Goal: Communication & Community: Answer question/provide support

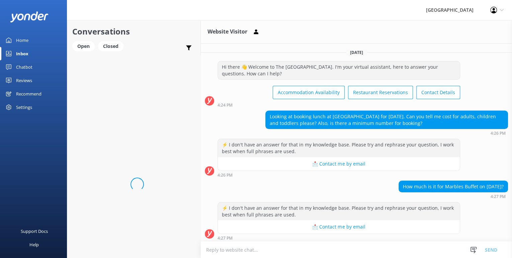
scroll to position [1, 0]
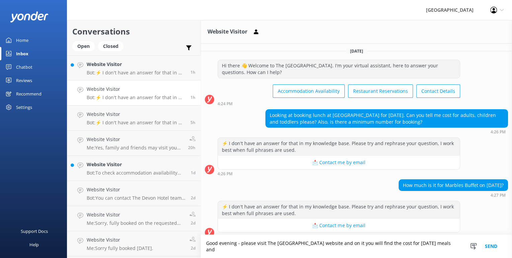
click at [455, 247] on textarea "Good evening - please visit The Devon Hotel website and on it you will find the…" at bounding box center [356, 246] width 311 height 23
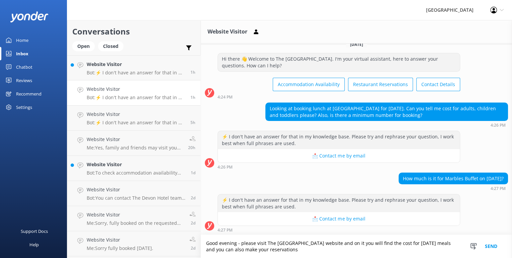
click at [455, 244] on textarea "Good evening - please visit The Devon Hotel website and on it you will find the…" at bounding box center [356, 246] width 311 height 23
click at [307, 249] on textarea "Good evening - please visit The Devon Hotel website and on it you will find the…" at bounding box center [356, 246] width 311 height 23
drag, startPoint x: 378, startPoint y: 242, endPoint x: 393, endPoint y: 245, distance: 15.8
click at [393, 245] on textarea "Good evening - please visit The Devon Hotel website and on it you will find the…" at bounding box center [356, 246] width 311 height 23
click at [412, 242] on textarea "Good evening - please visit The Devon Hotel website and on it you will find the…" at bounding box center [356, 246] width 311 height 23
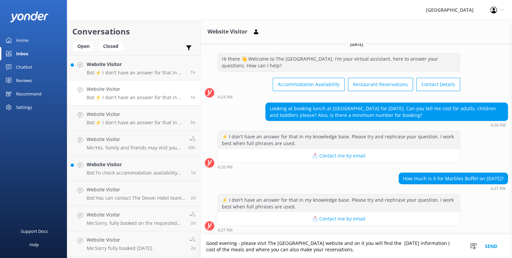
click at [233, 249] on textarea "Good evening - please visit The Devon Hotel website and on it you will find the…" at bounding box center [356, 246] width 311 height 23
click at [247, 247] on textarea "Good evening - please visit The Devon Hotel website and on it you will find the…" at bounding box center [356, 246] width 311 height 23
type textarea "Good evening - please visit The [GEOGRAPHIC_DATA] website and on it you will fi…"
click at [494, 246] on button "Send" at bounding box center [491, 246] width 25 height 23
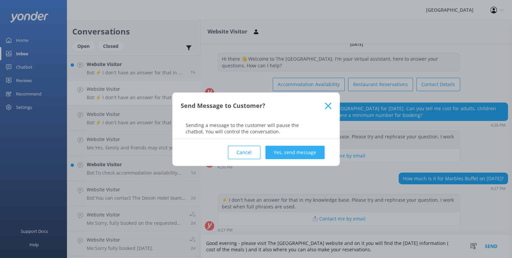
click at [290, 153] on button "Yes, send message" at bounding box center [295, 152] width 59 height 13
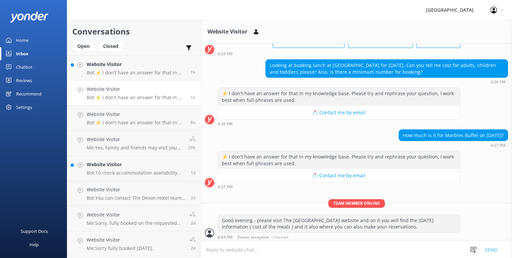
scroll to position [52, 0]
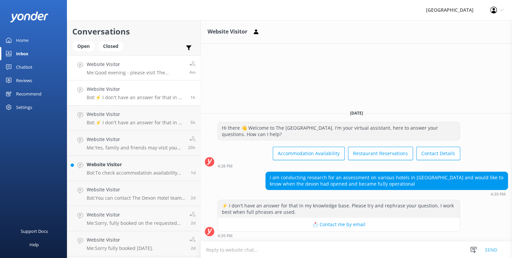
click at [98, 67] on h4 "Website Visitor" at bounding box center [136, 64] width 98 height 7
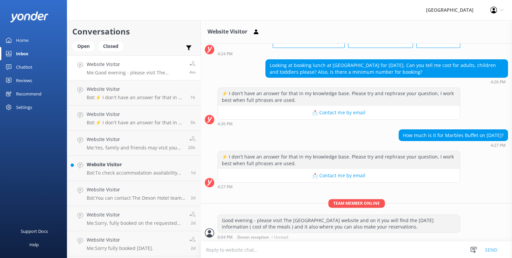
scroll to position [52, 0]
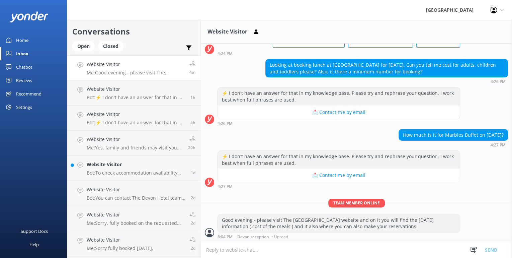
click at [109, 67] on h4 "Website Visitor" at bounding box center [136, 64] width 98 height 7
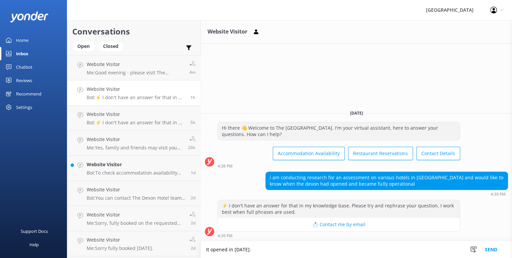
type textarea "It opened in [DATE]."
click at [496, 249] on button "Send" at bounding box center [491, 249] width 25 height 17
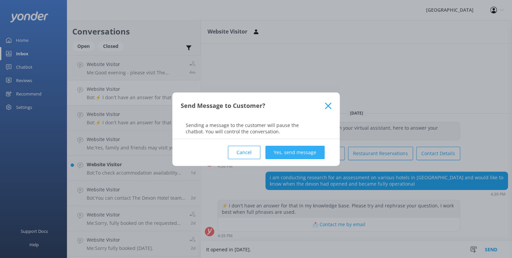
click at [304, 153] on button "Yes, send message" at bounding box center [295, 152] width 59 height 13
